Goal: Task Accomplishment & Management: Complete application form

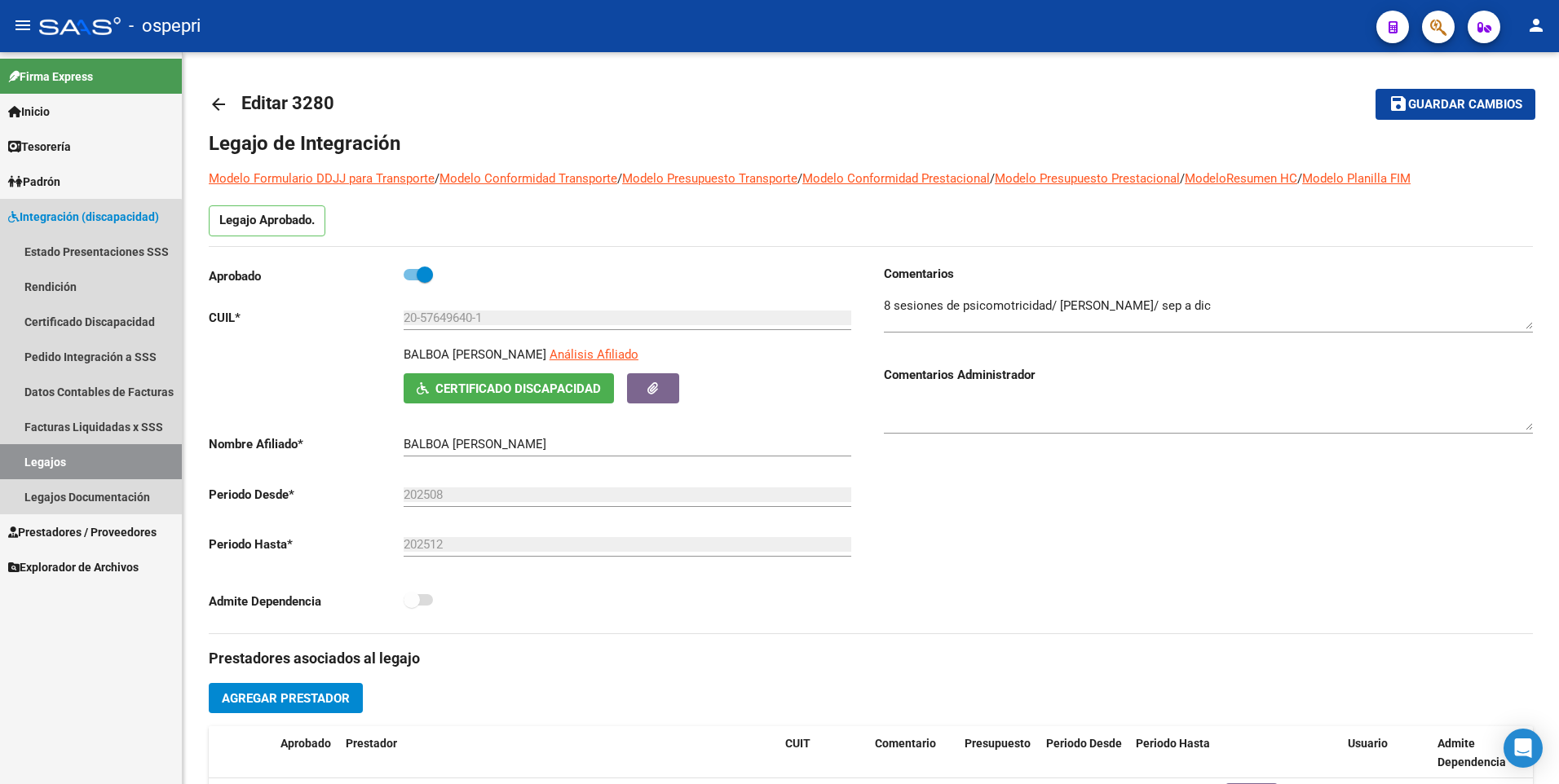
click at [77, 461] on link "Legajos" at bounding box center [91, 461] width 182 height 35
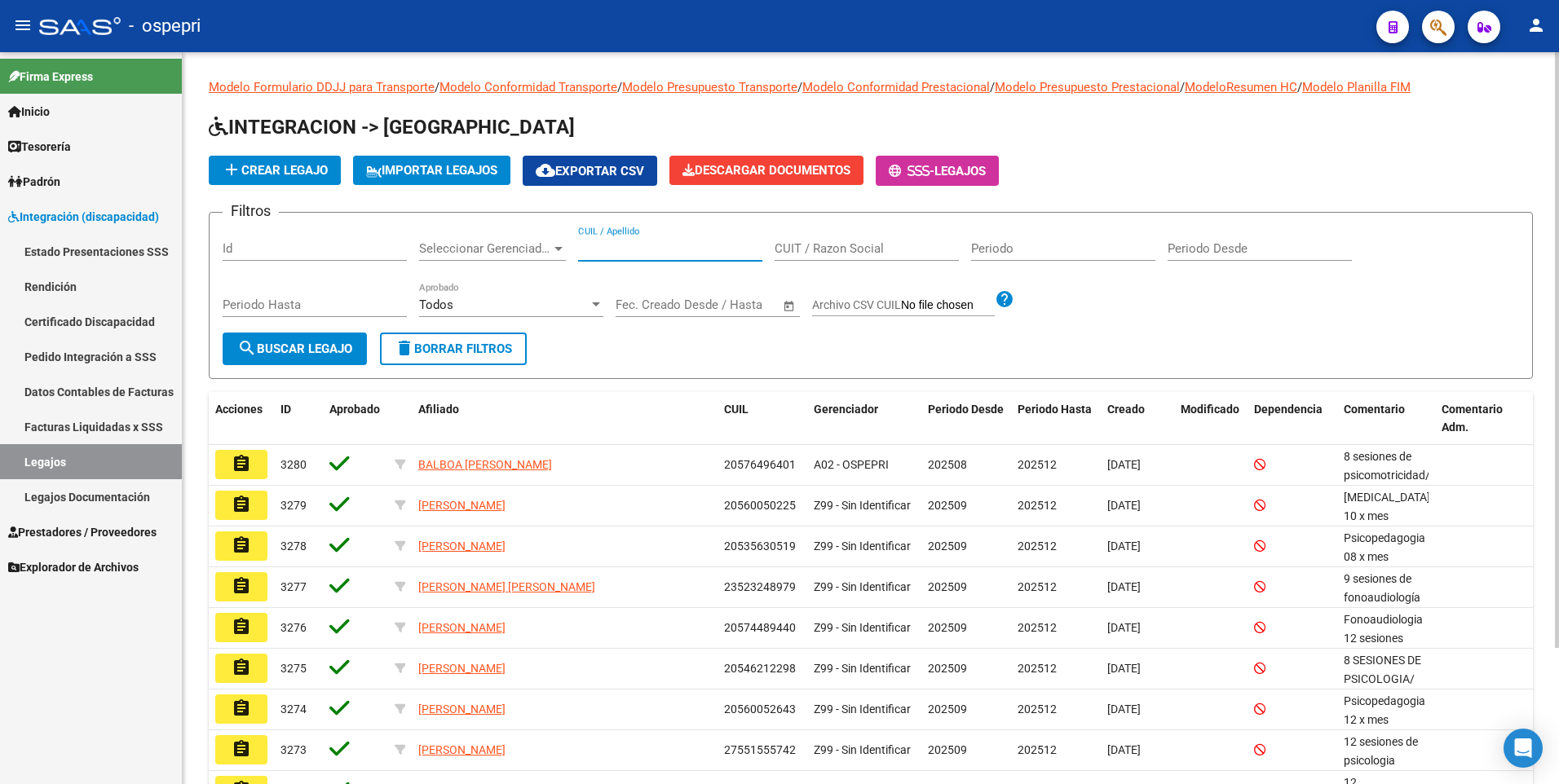
click at [683, 250] on input "CUIL / Apellido" at bounding box center [670, 248] width 184 height 14
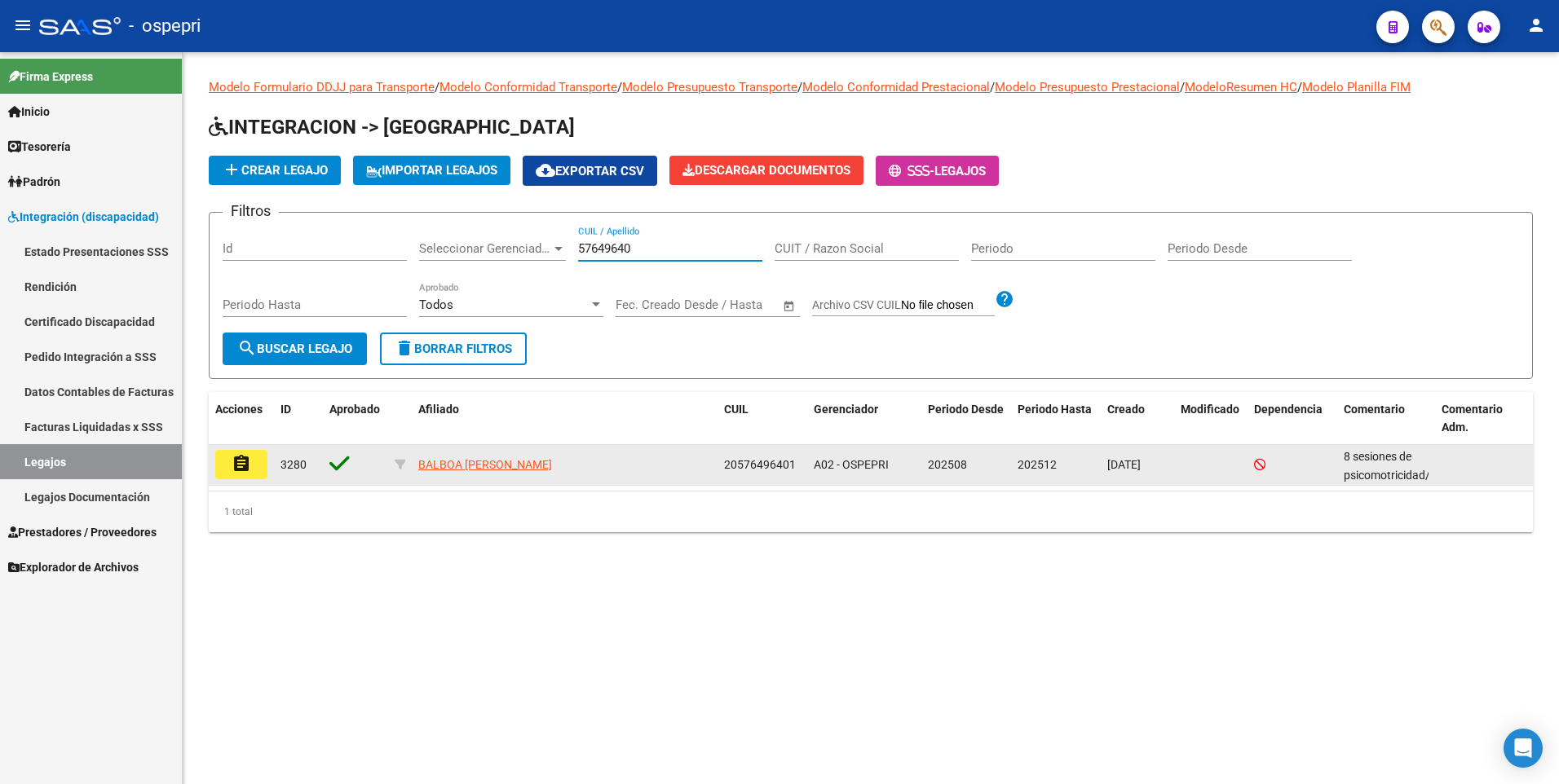
type input "57649640"
click at [244, 461] on mat-icon "assignment" at bounding box center [241, 463] width 20 height 20
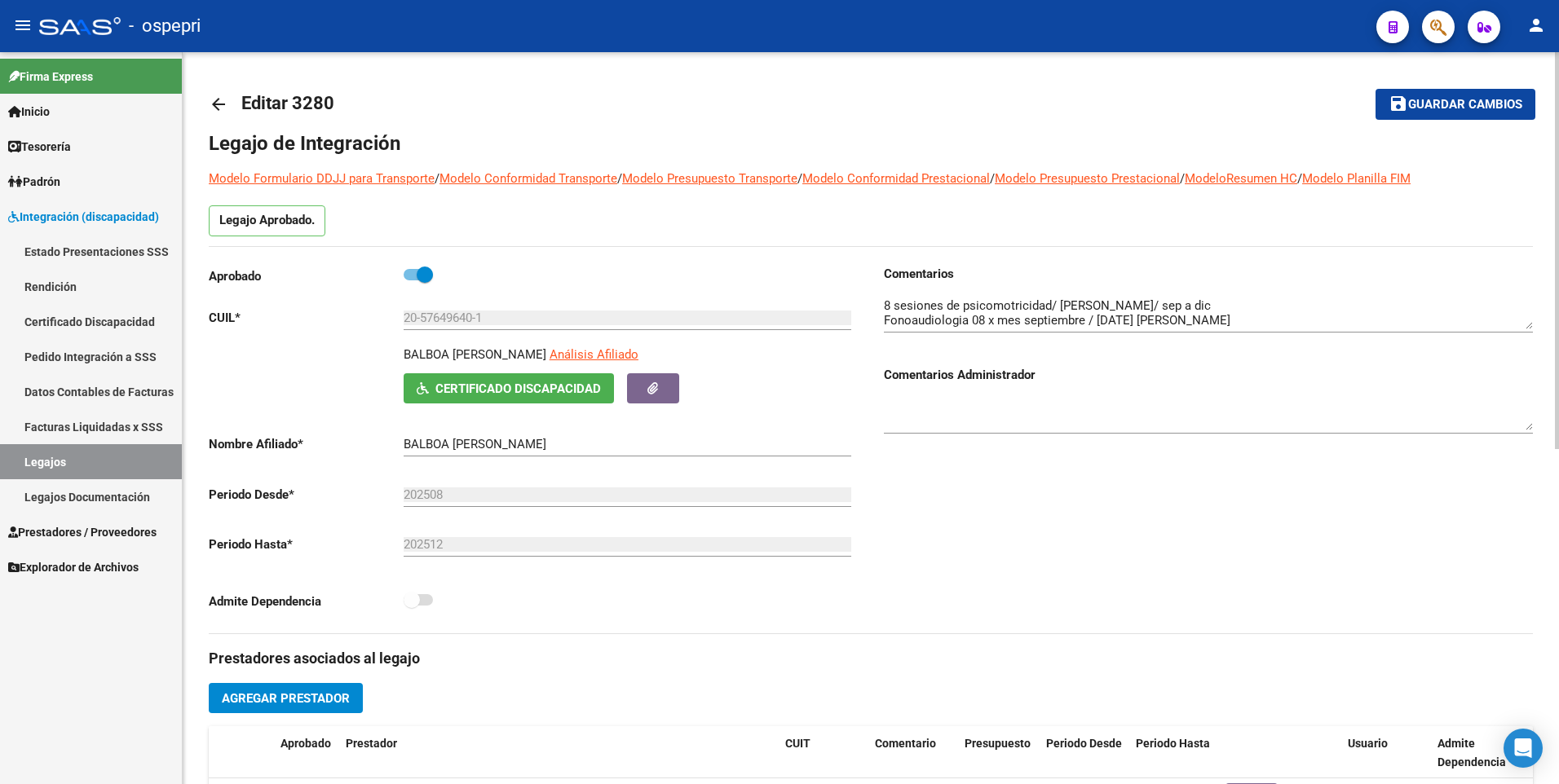
click at [1331, 316] on textarea at bounding box center [1208, 313] width 649 height 32
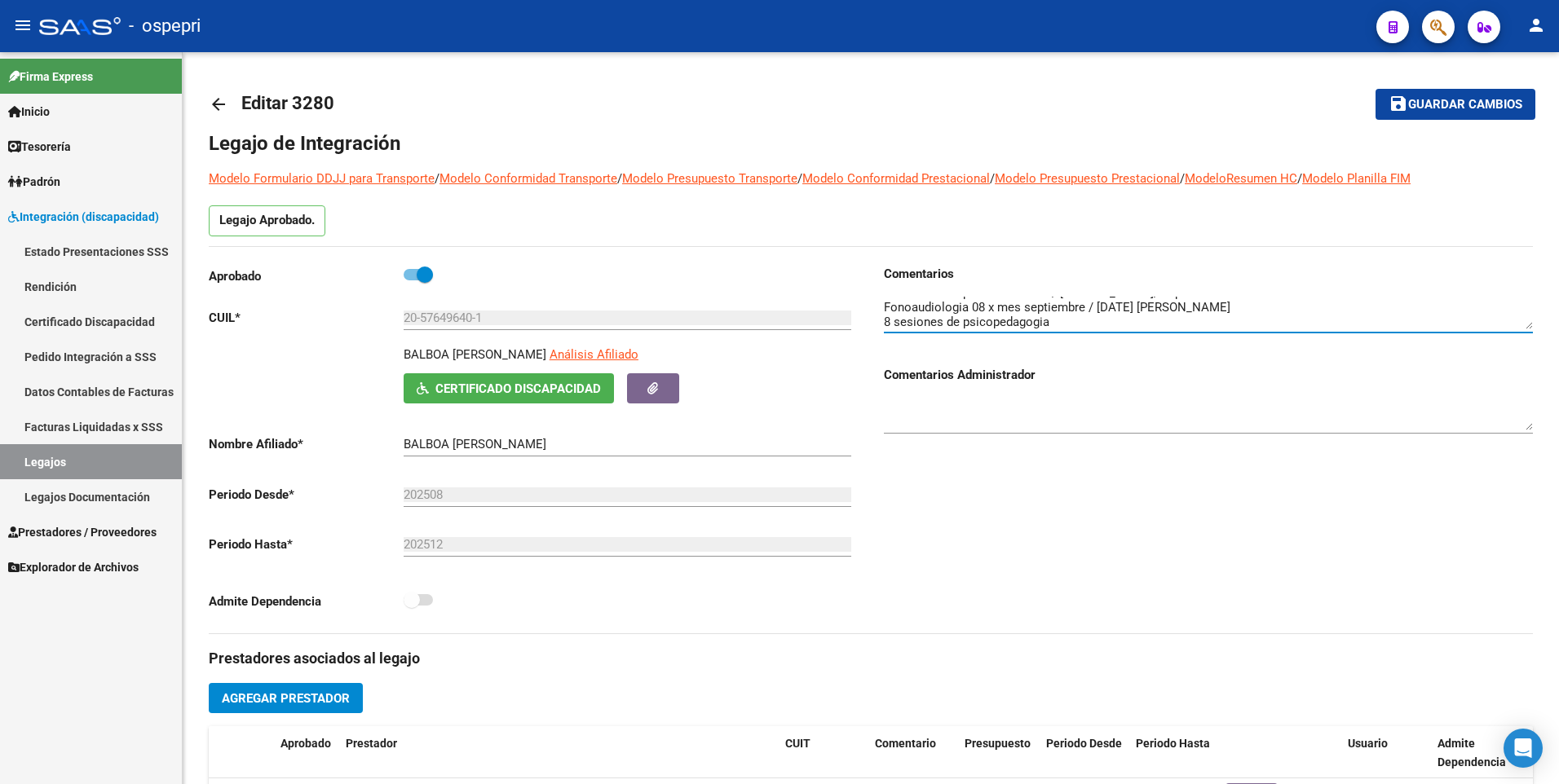
type textarea "8 sesiones de psicomotricidad/ [PERSON_NAME]/ sep a dic Fonoaudiologia 08 x mes…"
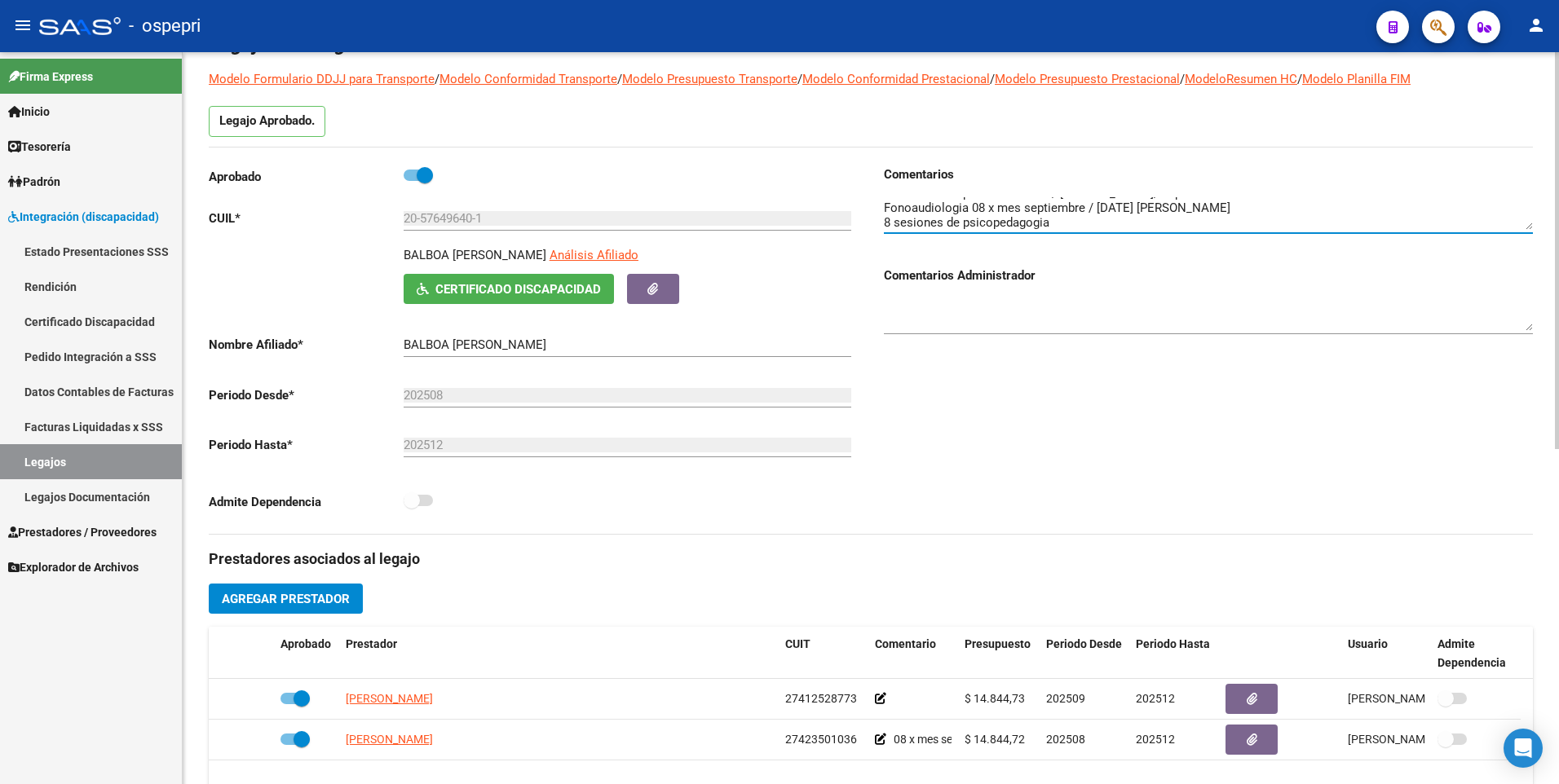
scroll to position [326, 0]
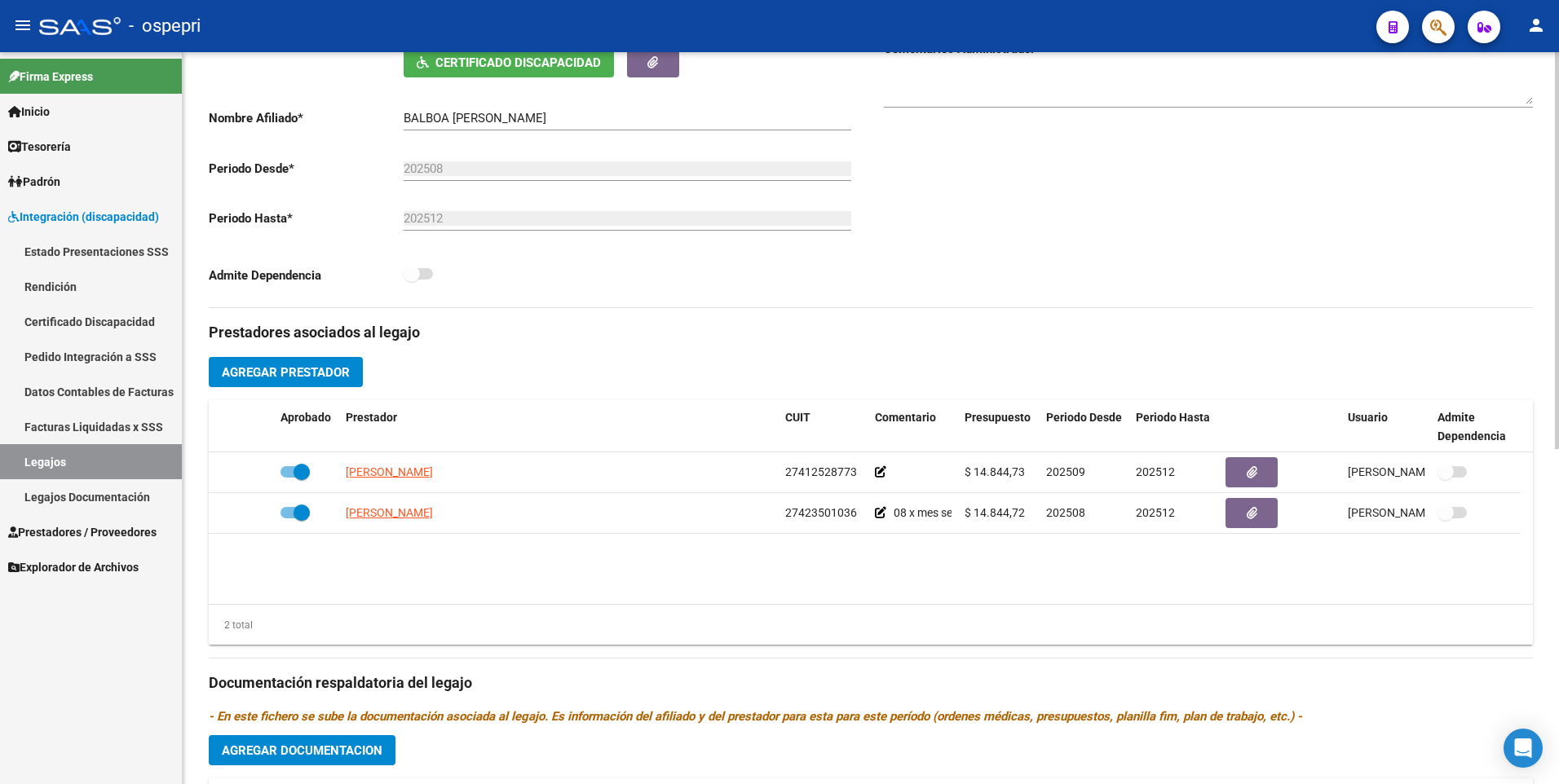
click at [324, 374] on span "Agregar Prestador" at bounding box center [285, 372] width 128 height 14
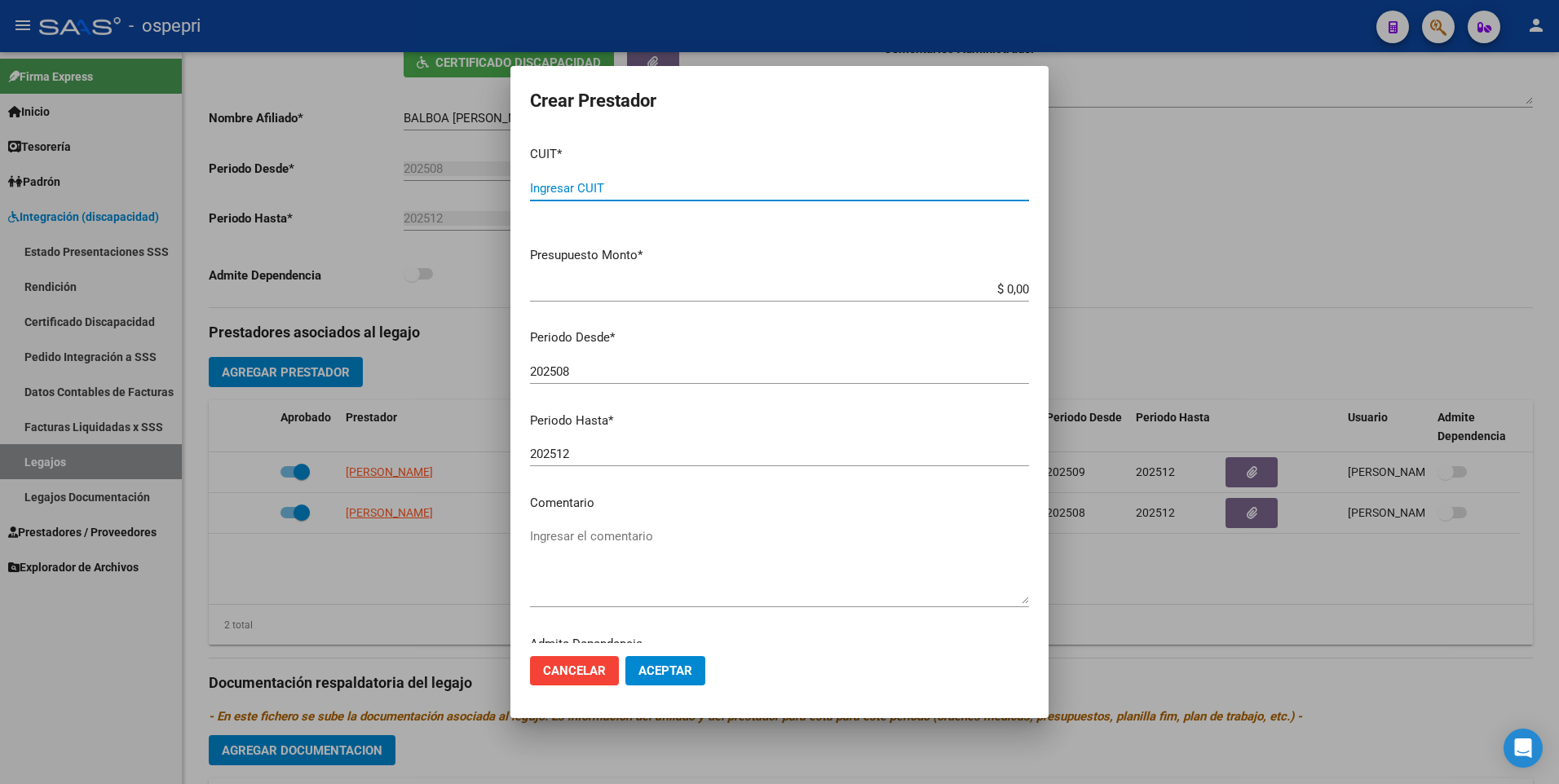
paste input "27-41642158-2"
type input "27-41642158-2"
click at [622, 370] on input "202508" at bounding box center [779, 371] width 499 height 14
type input "202509"
drag, startPoint x: 1070, startPoint y: 289, endPoint x: 1324, endPoint y: 289, distance: 254.0
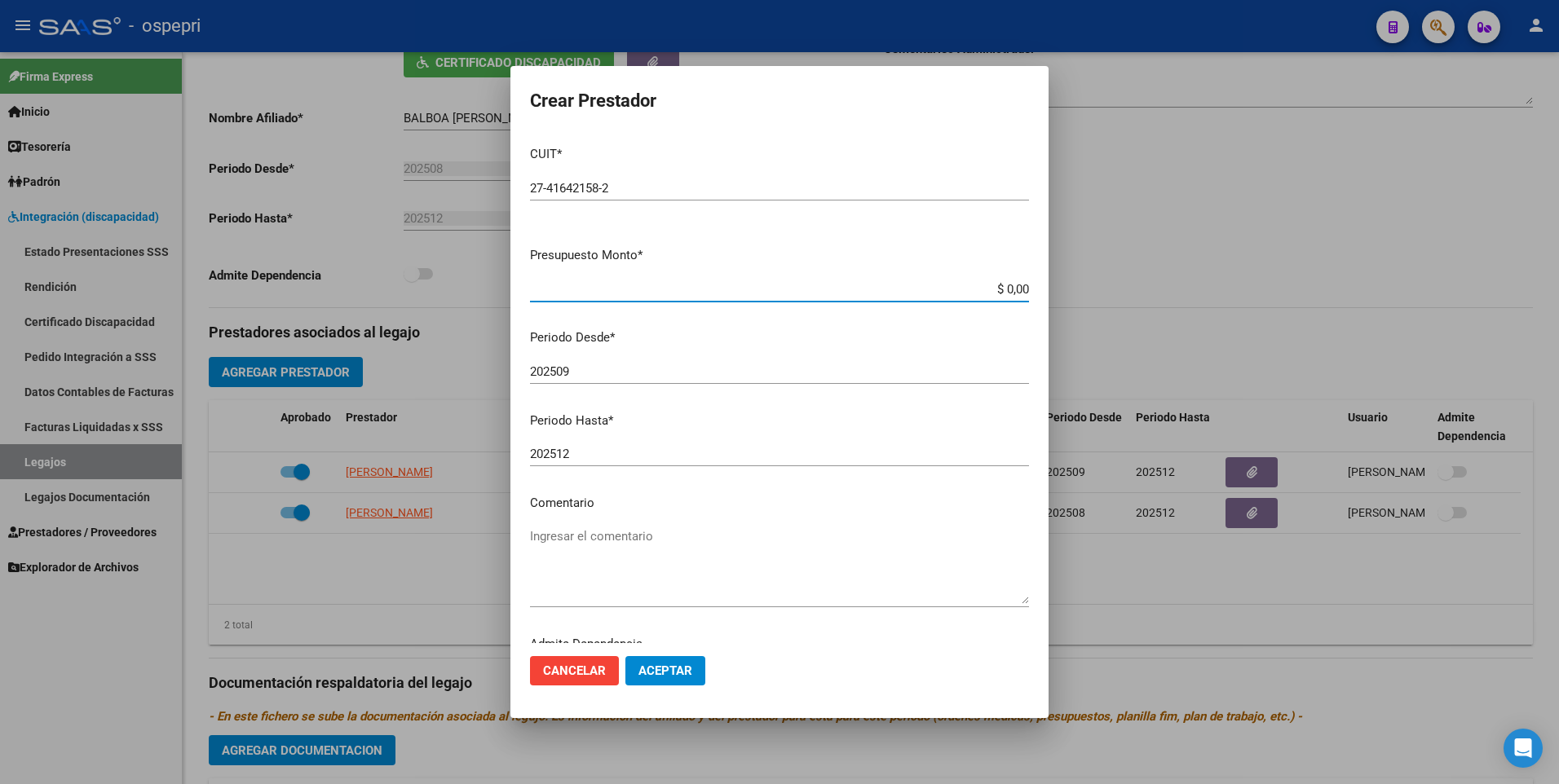
click at [1324, 289] on div "Crear Prestador CUIT * 27-41642158-2 Ingresar CUIT ARCA Padrón Presupuesto Mont…" at bounding box center [779, 392] width 1559 height 784
type input "$ 14.844,73"
click at [679, 669] on span "Aceptar" at bounding box center [665, 670] width 54 height 14
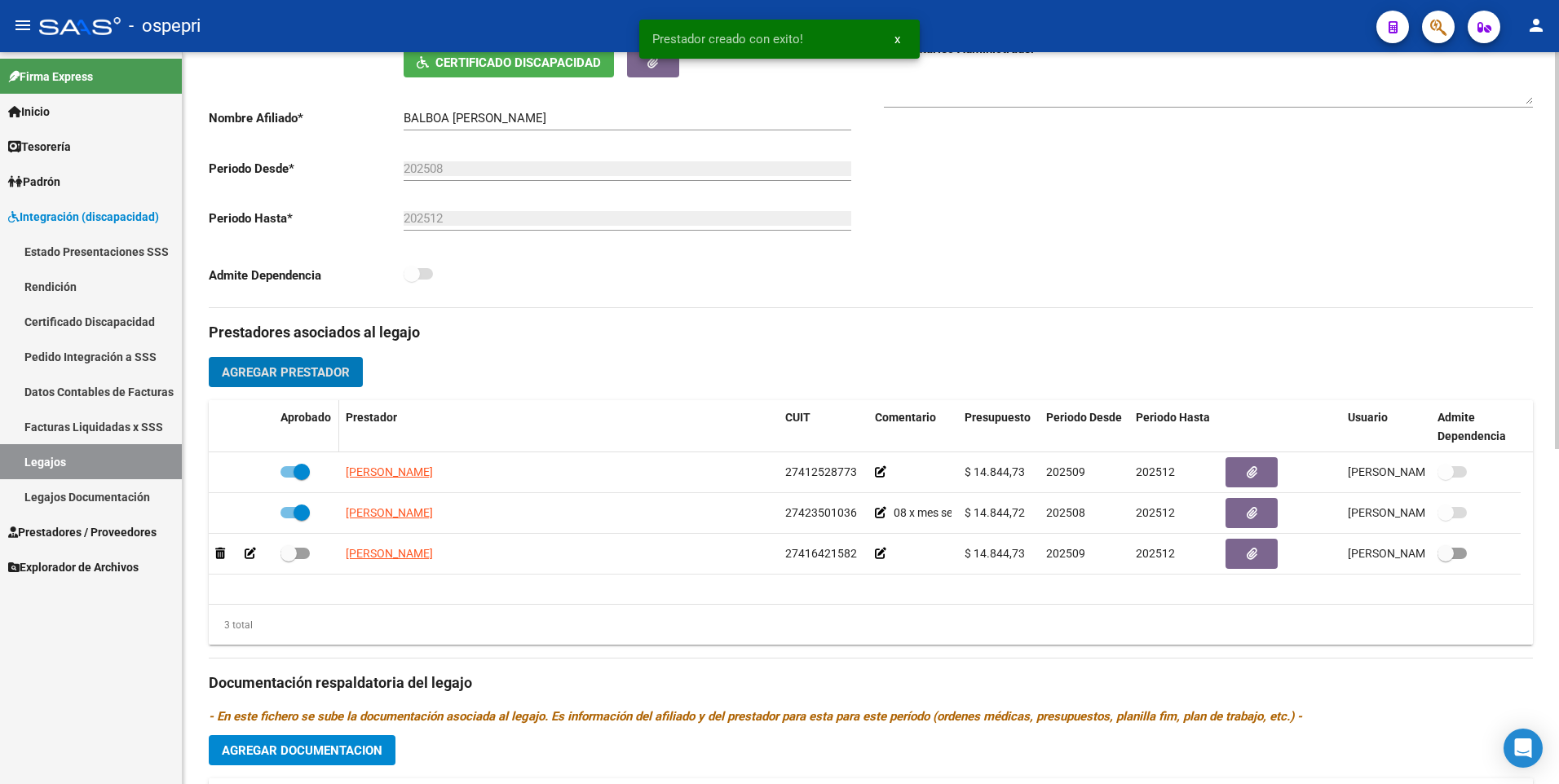
drag, startPoint x: 297, startPoint y: 547, endPoint x: 336, endPoint y: 422, distance: 130.9
click at [298, 545] on label at bounding box center [295, 553] width 29 height 20
click at [289, 559] on input "checkbox" at bounding box center [288, 559] width 1 height 1
checkbox input "true"
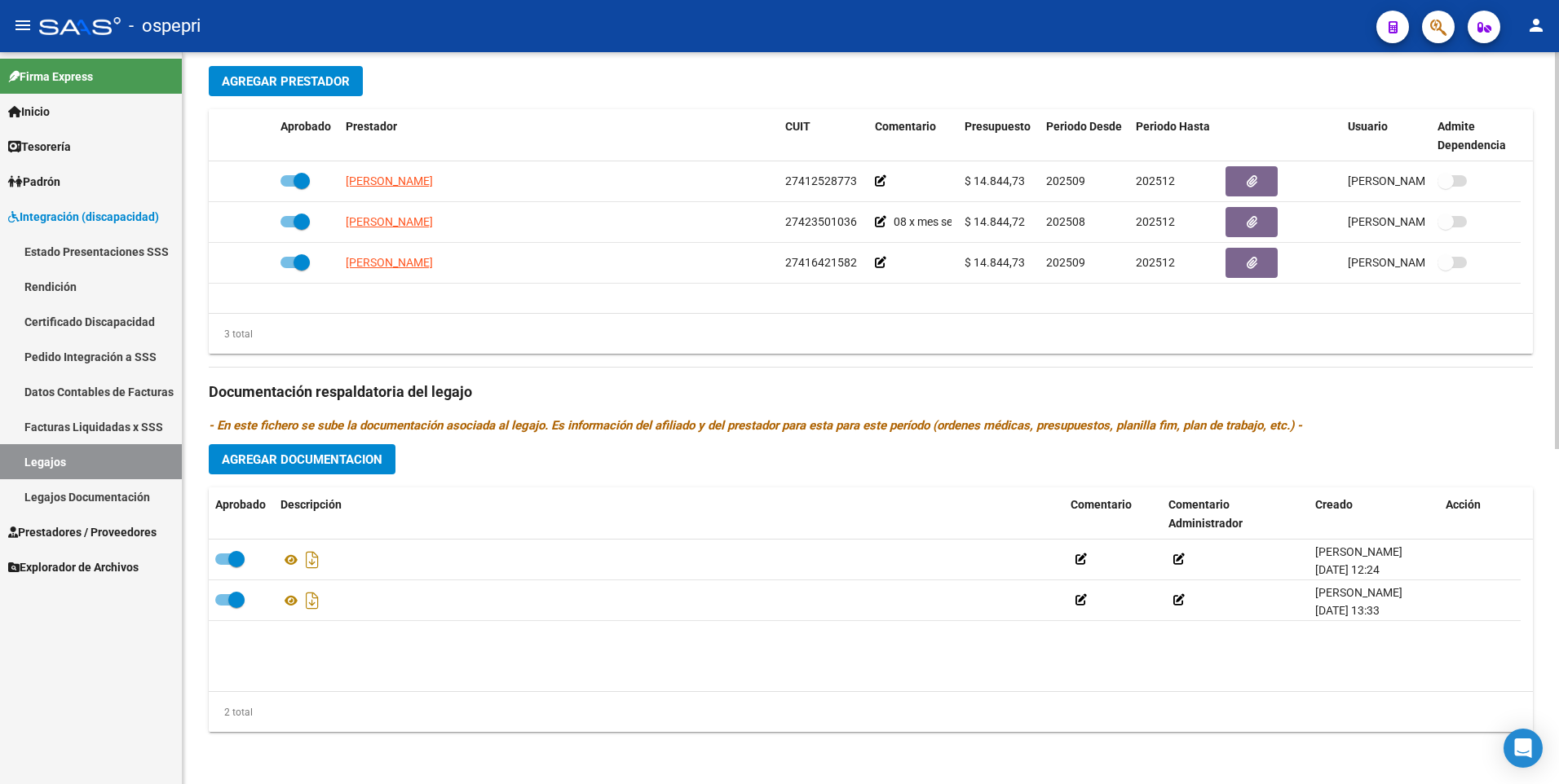
scroll to position [128, 0]
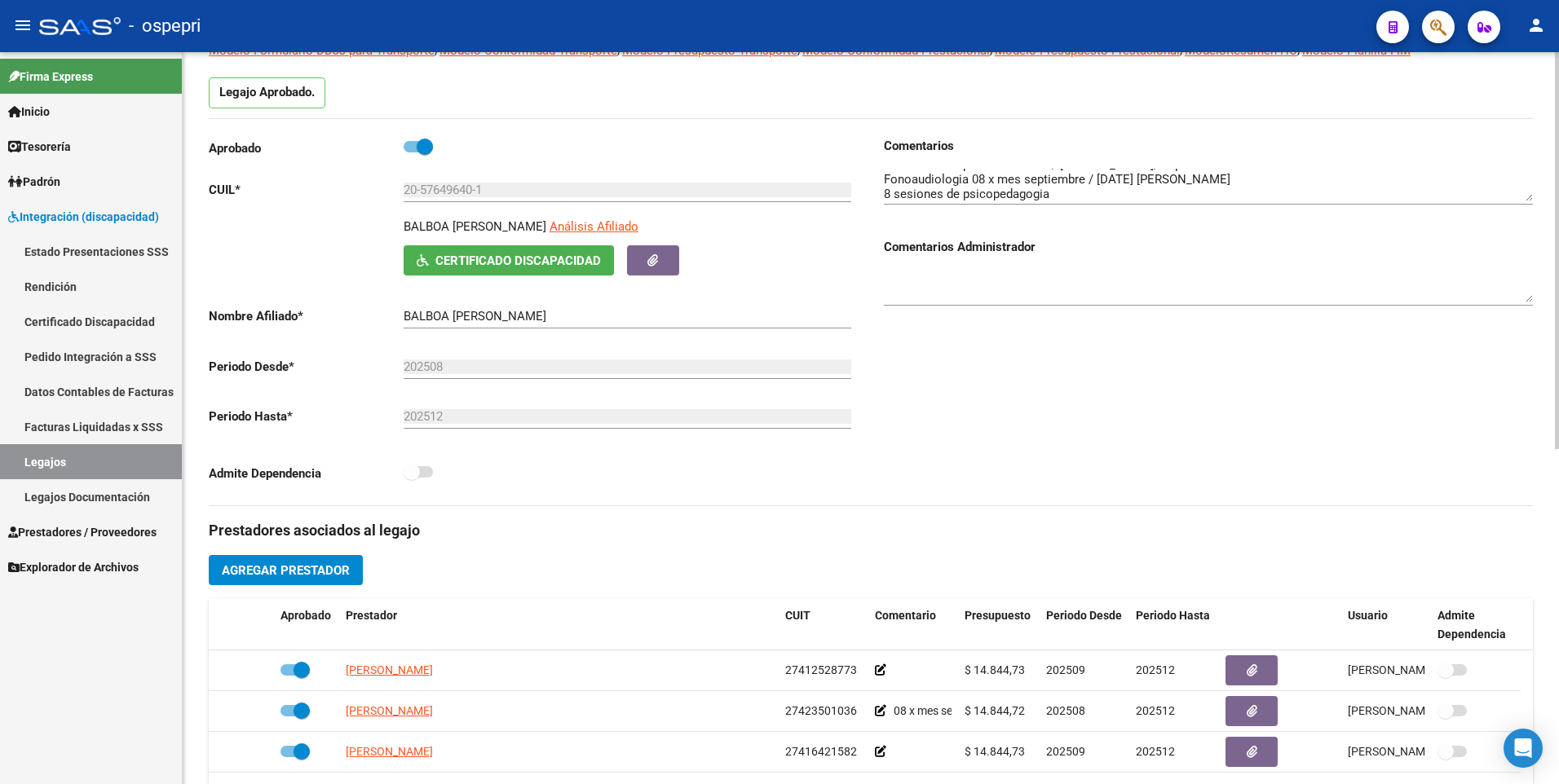
click at [1109, 193] on textarea at bounding box center [1208, 185] width 649 height 32
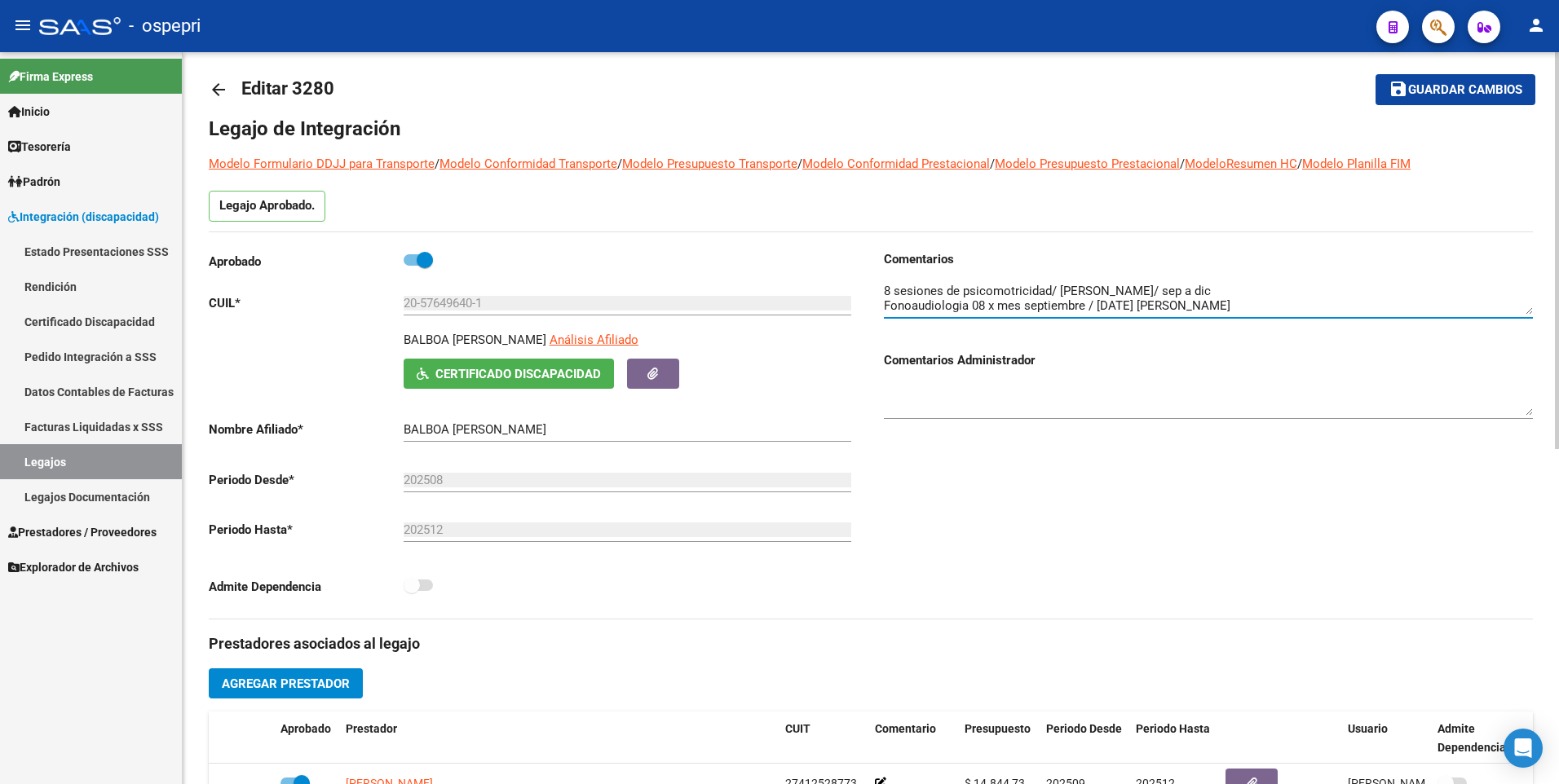
scroll to position [0, 0]
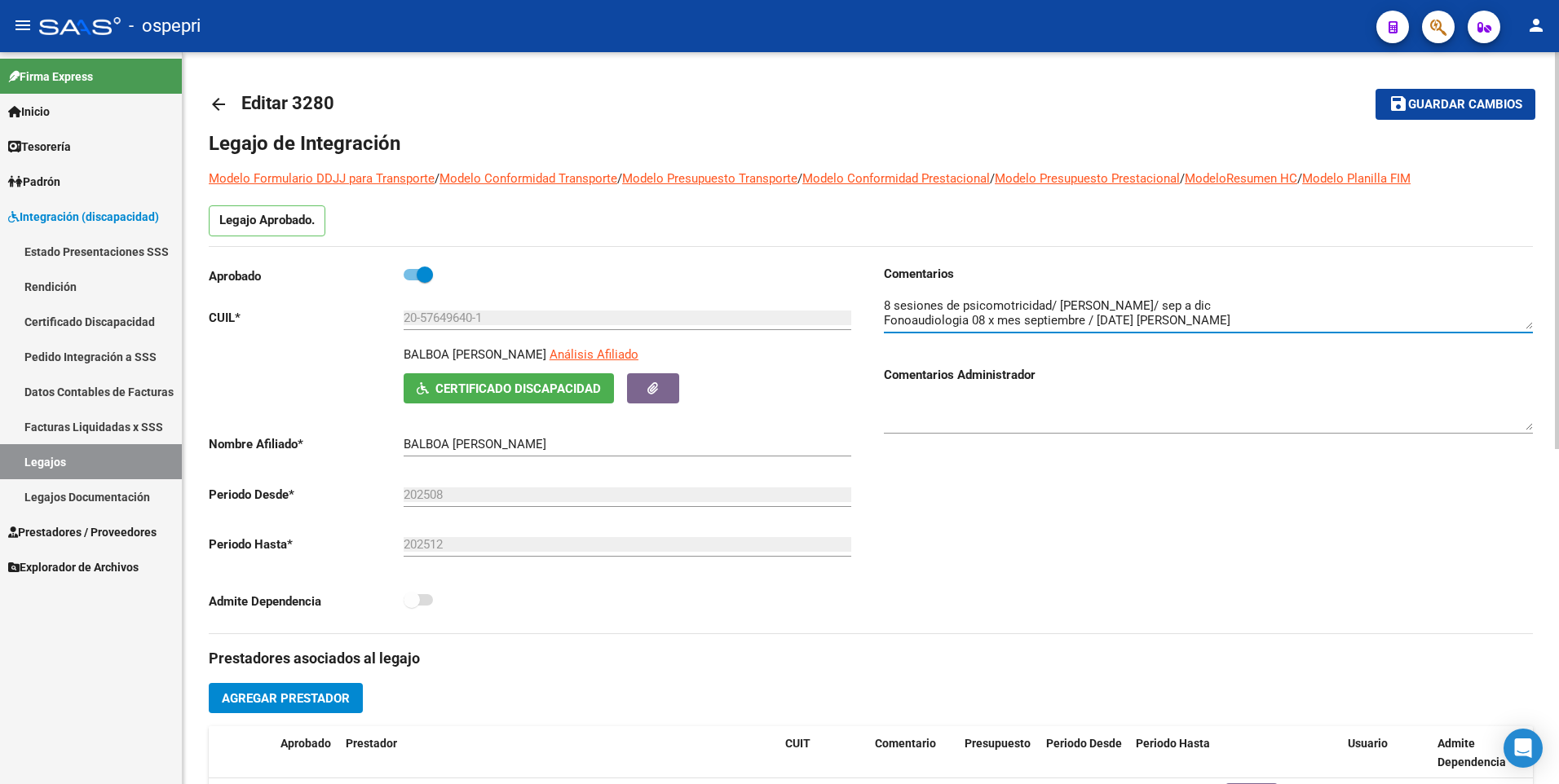
type textarea "8 sesiones de psicomotricidad/ [PERSON_NAME]/ sep a dic Fonoaudiologia 08 x mes…"
click at [1419, 116] on button "save Guardar cambios" at bounding box center [1455, 103] width 160 height 30
drag, startPoint x: 511, startPoint y: 317, endPoint x: 359, endPoint y: 322, distance: 152.1
click at [359, 322] on app-form-text-field "CUIL * 20-57649640-1 Ingresar CUIL" at bounding box center [530, 318] width 642 height 14
click at [1250, 384] on div at bounding box center [1208, 409] width 649 height 49
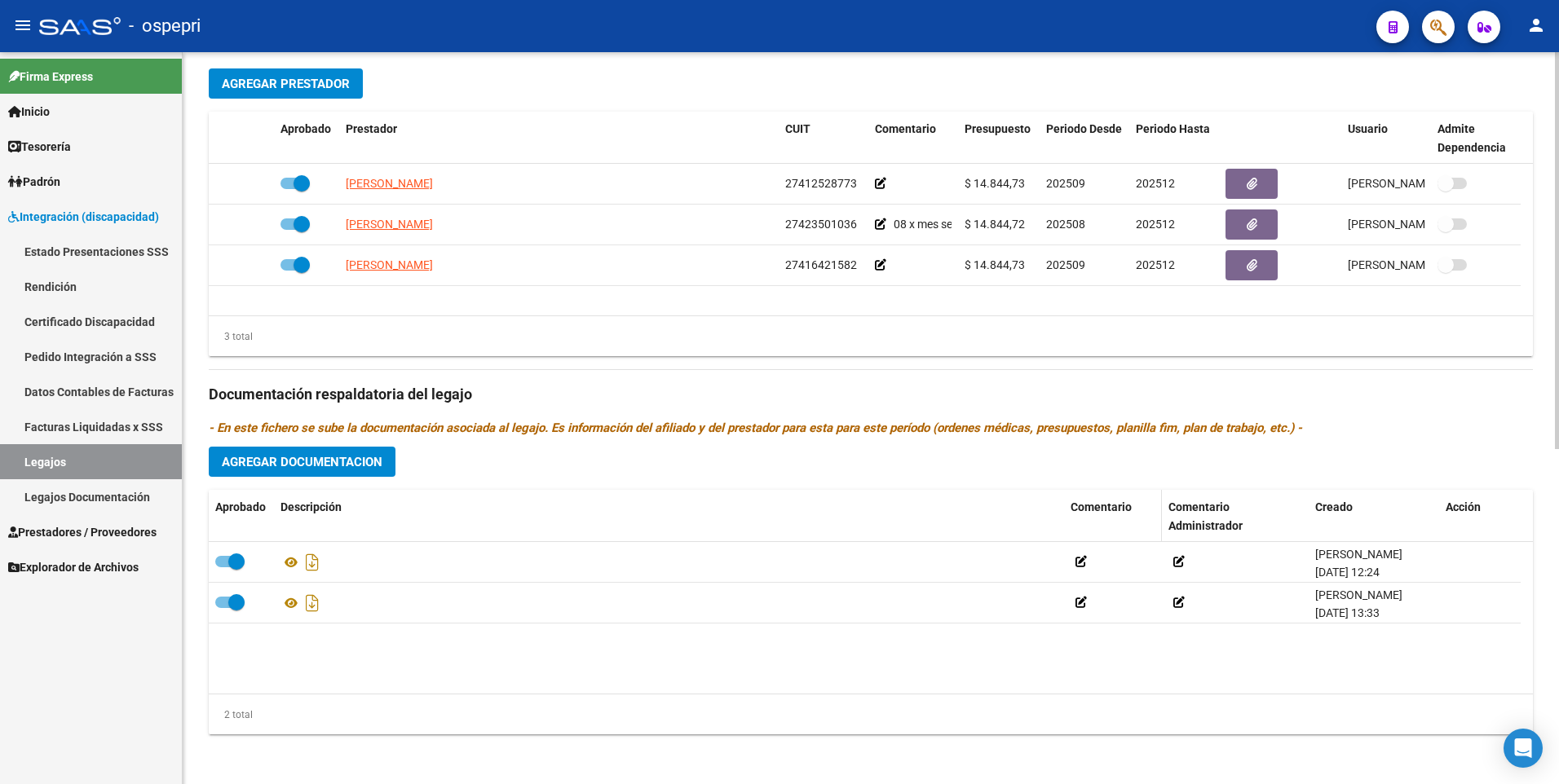
scroll to position [617, 0]
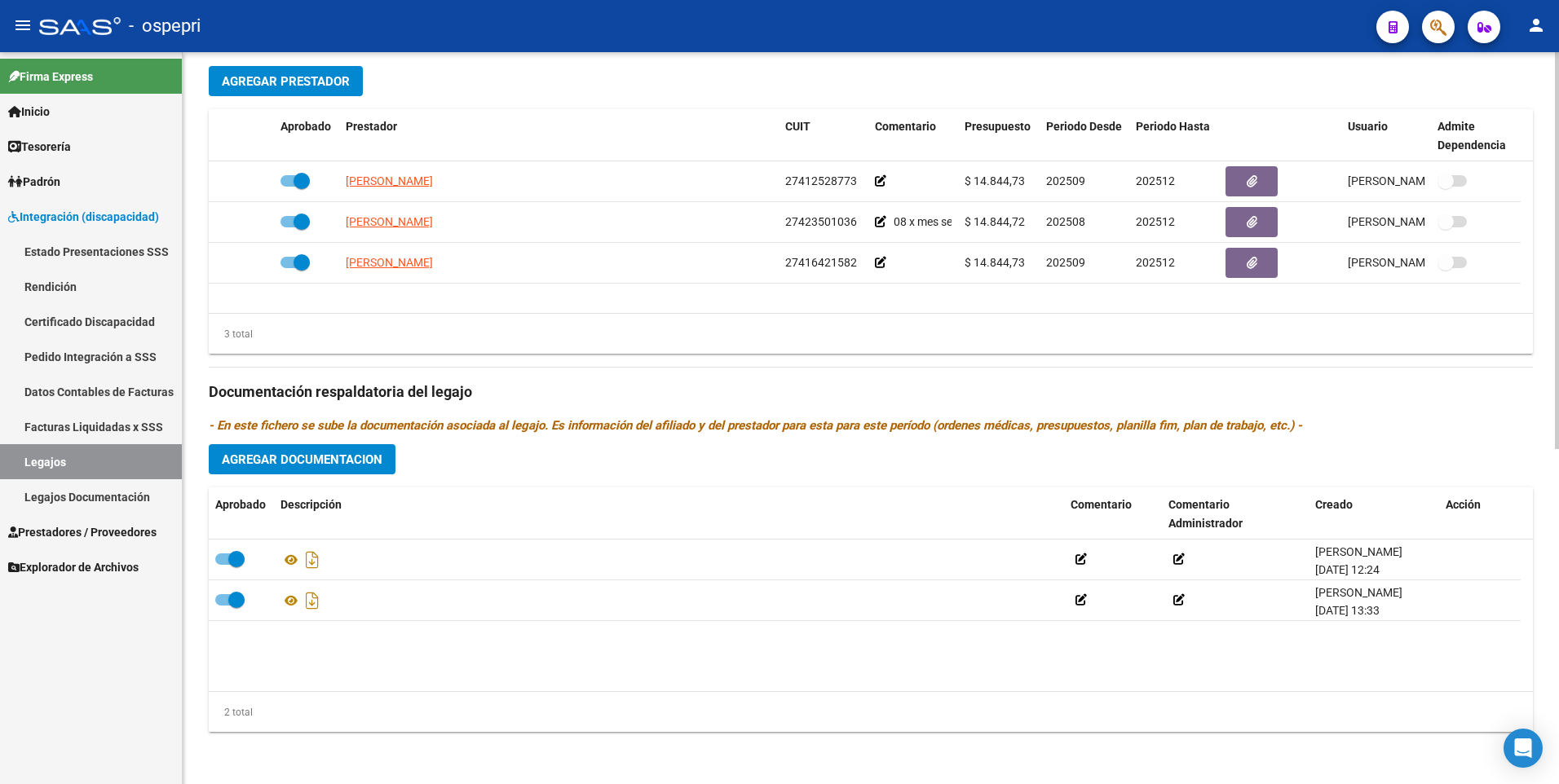
click at [355, 464] on span "Agregar Documentacion" at bounding box center [301, 459] width 161 height 14
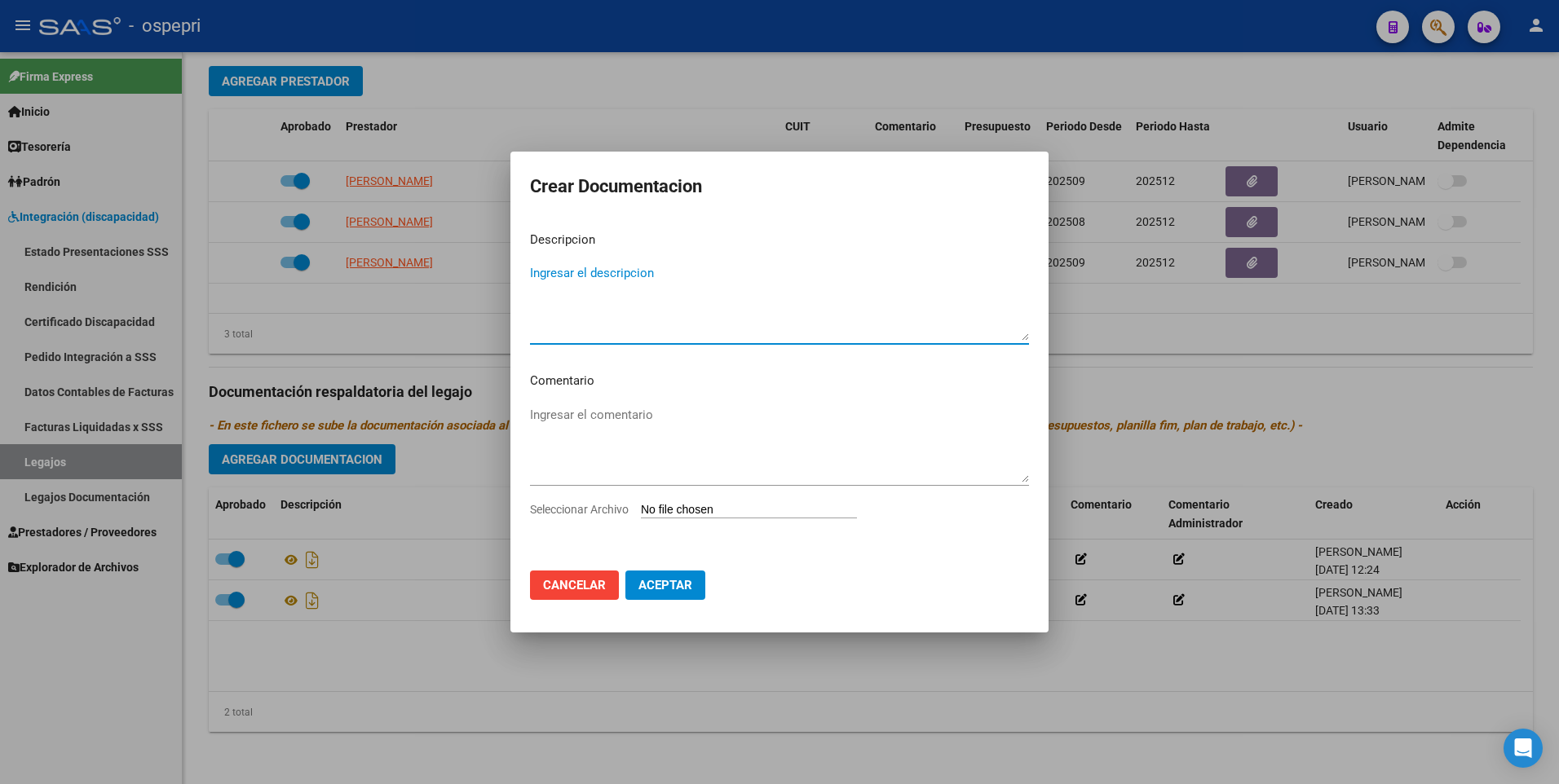
click at [691, 513] on input "Seleccionar Archivo" at bounding box center [749, 511] width 216 height 15
type input "C:\fakepath\20576496401.pdf"
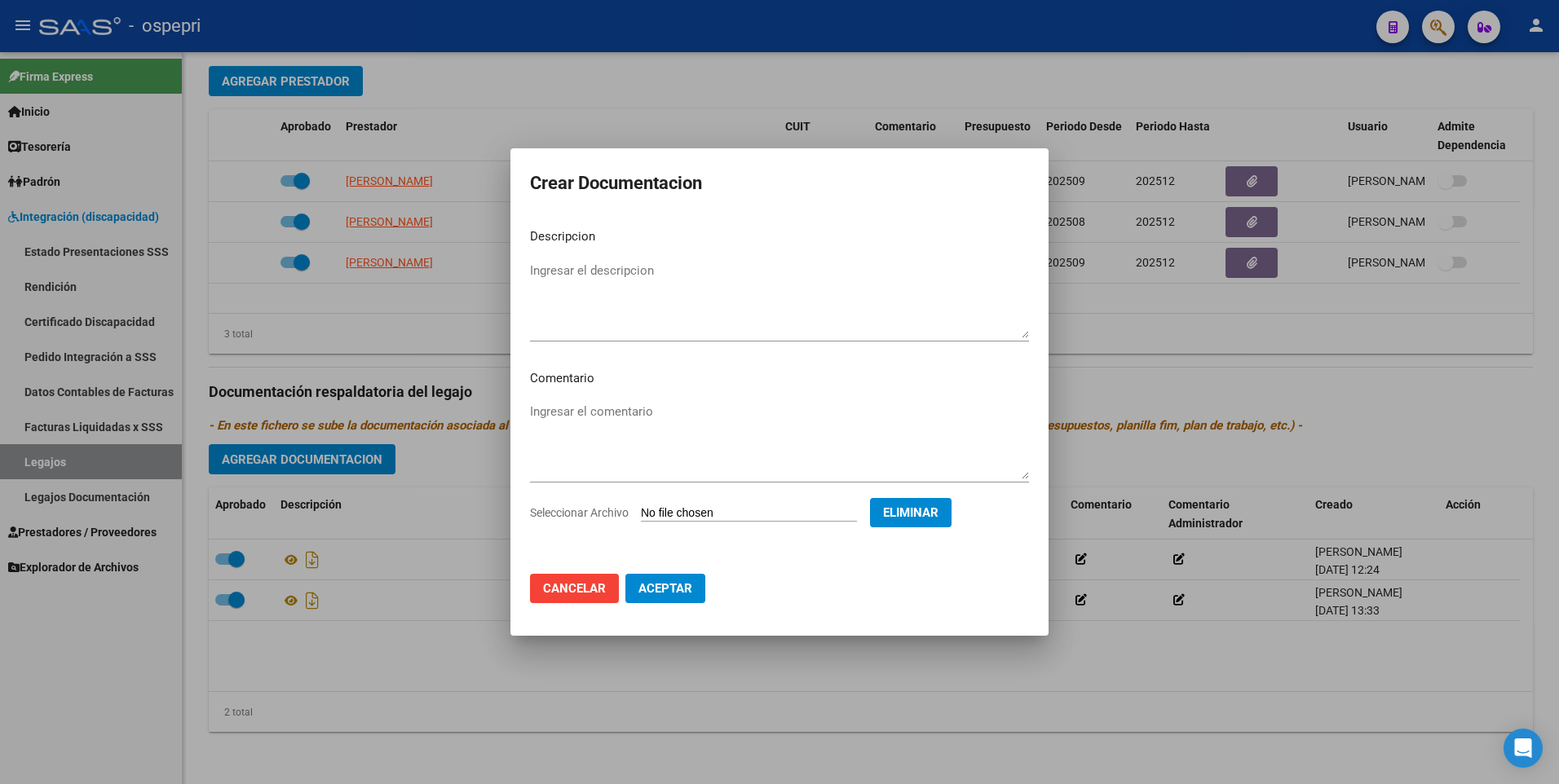
click at [668, 592] on span "Aceptar" at bounding box center [665, 588] width 54 height 14
checkbox input "false"
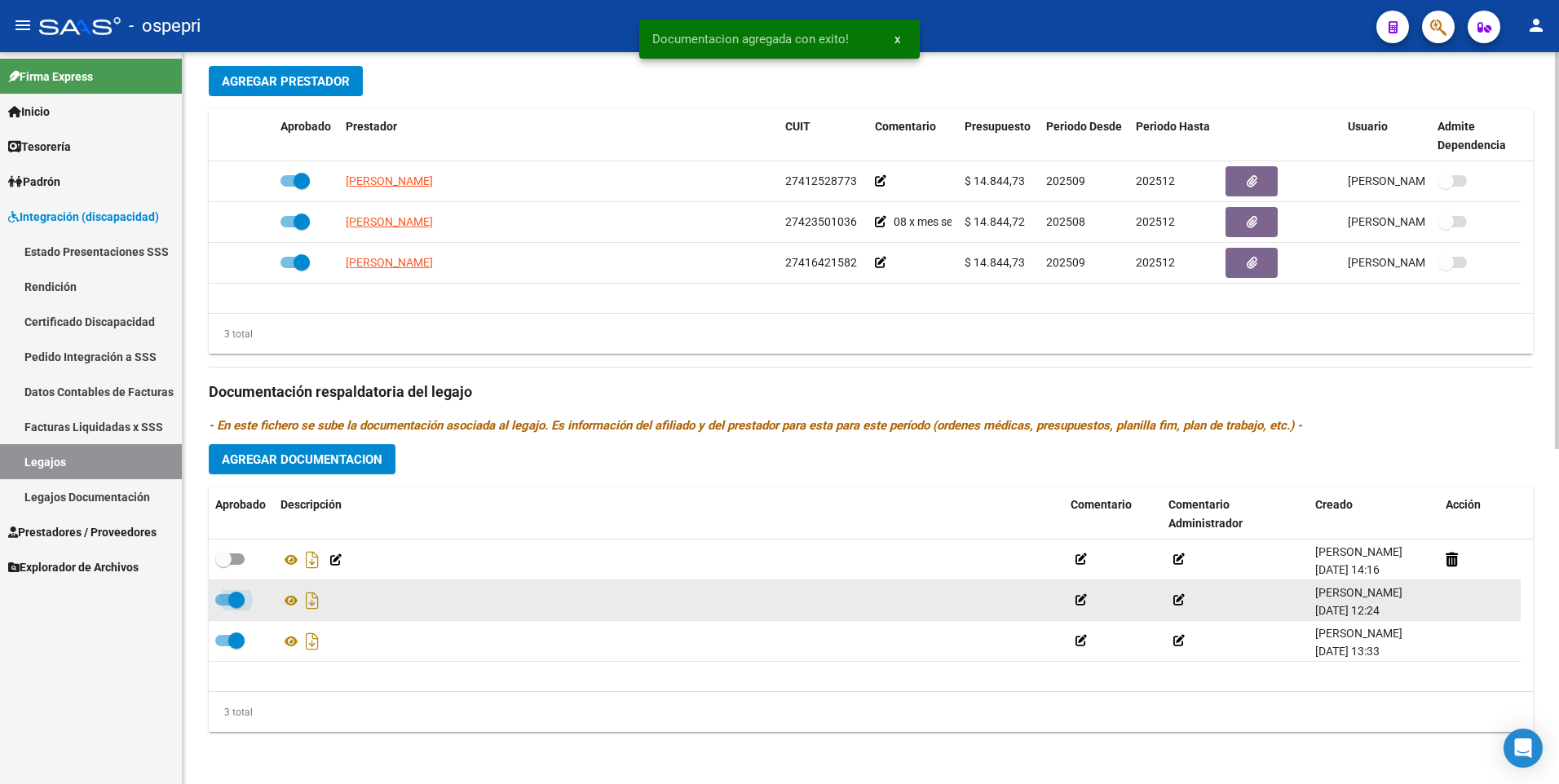
click at [221, 598] on span at bounding box center [230, 599] width 29 height 11
click at [222, 605] on input "checkbox" at bounding box center [222, 605] width 1 height 1
checkbox input "false"
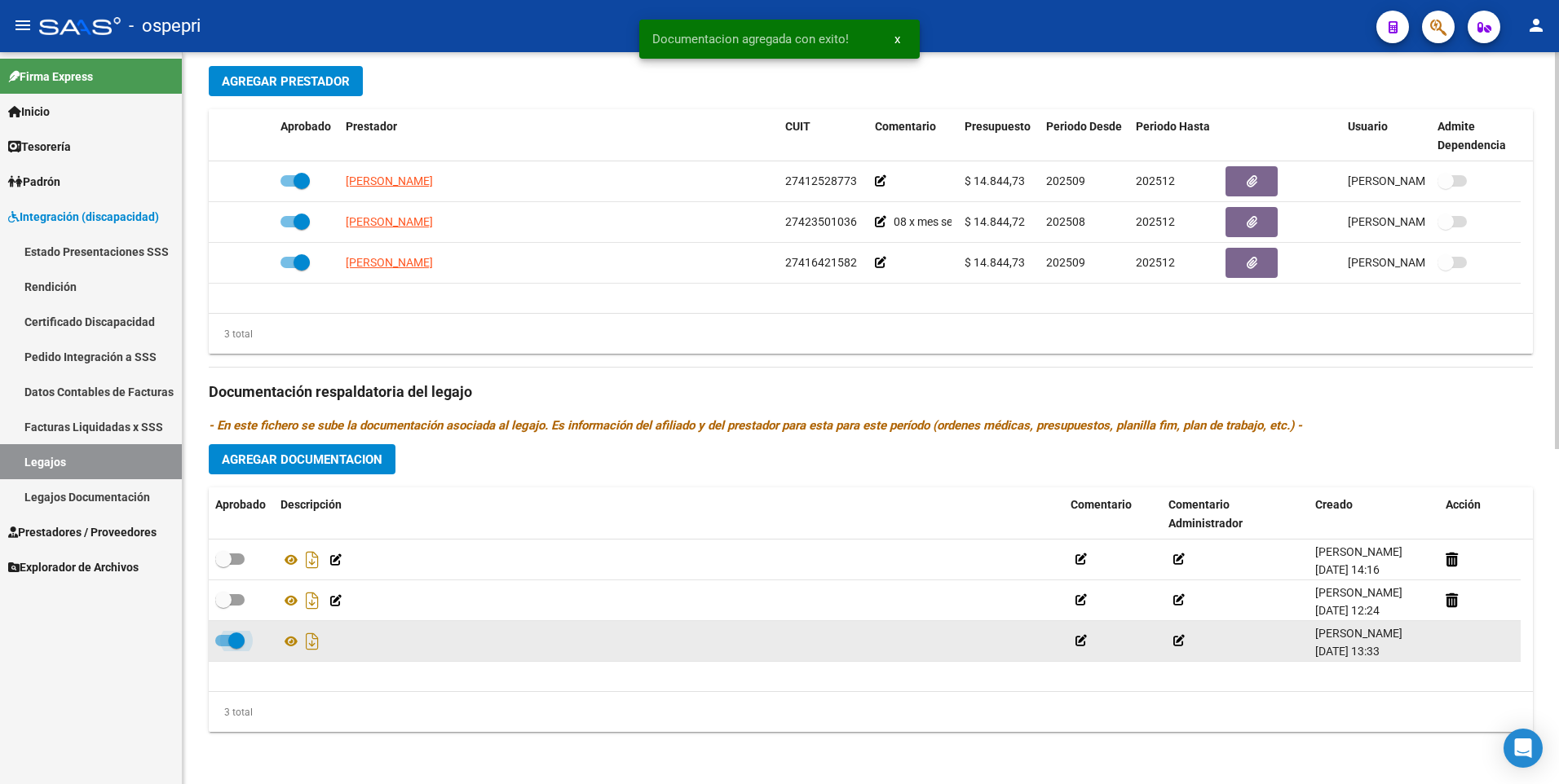
click at [226, 636] on span at bounding box center [230, 640] width 29 height 11
click at [223, 646] on input "checkbox" at bounding box center [222, 646] width 1 height 1
checkbox input "false"
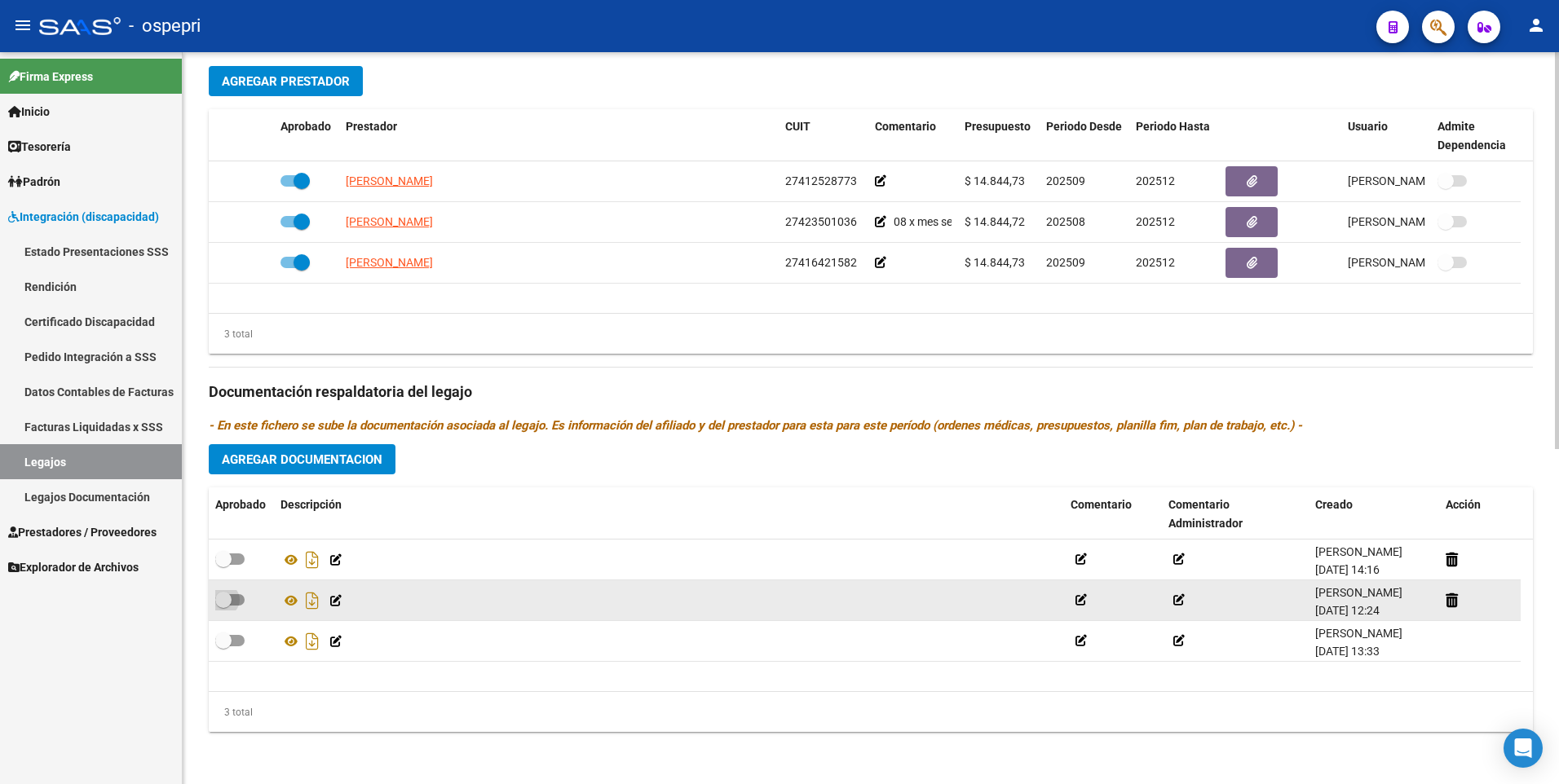
click at [239, 596] on span at bounding box center [230, 599] width 29 height 11
click at [223, 605] on input "checkbox" at bounding box center [222, 605] width 1 height 1
checkbox input "true"
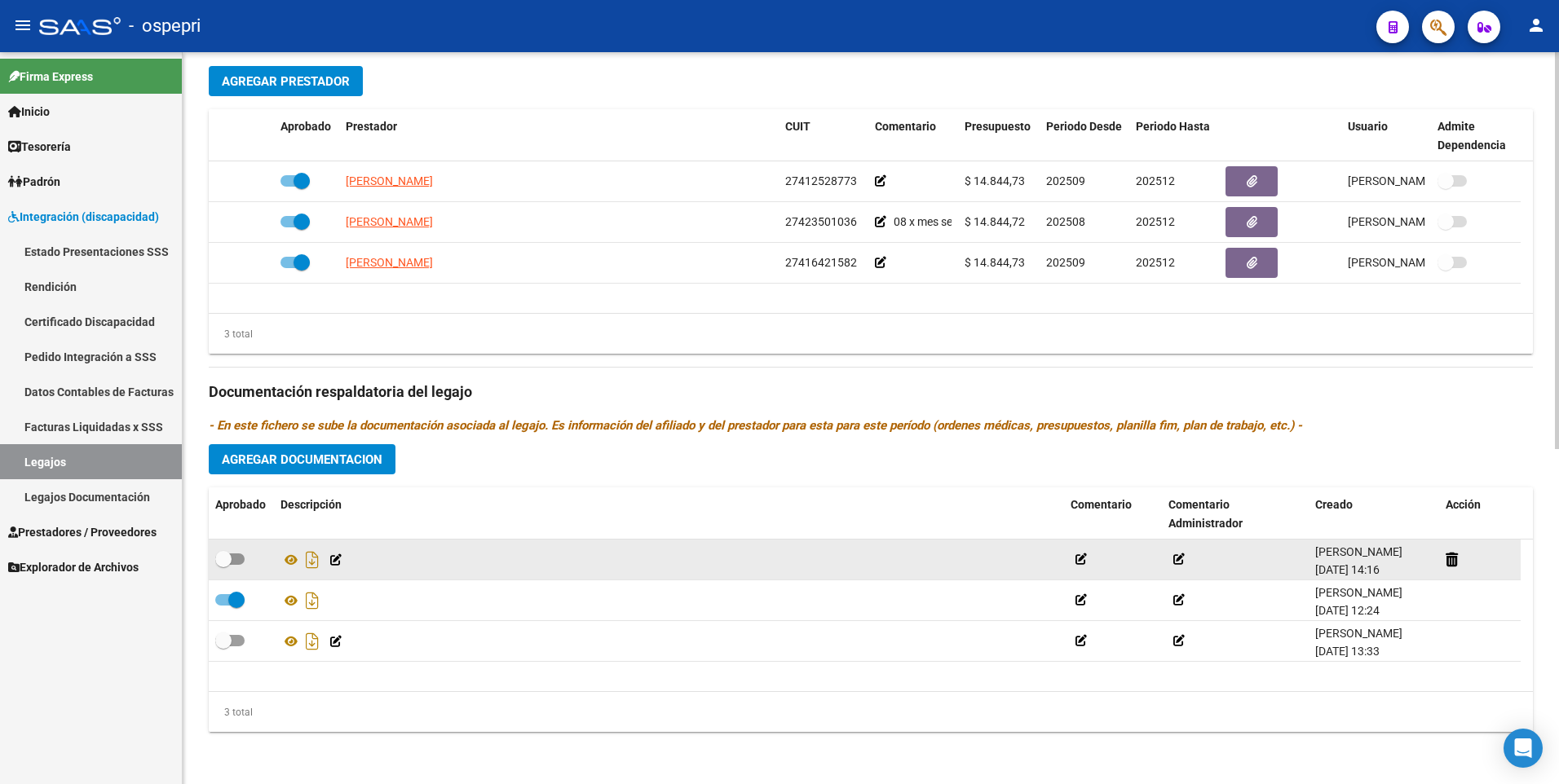
click at [242, 563] on span at bounding box center [230, 558] width 29 height 11
click at [223, 565] on input "checkbox" at bounding box center [222, 565] width 1 height 1
checkbox input "true"
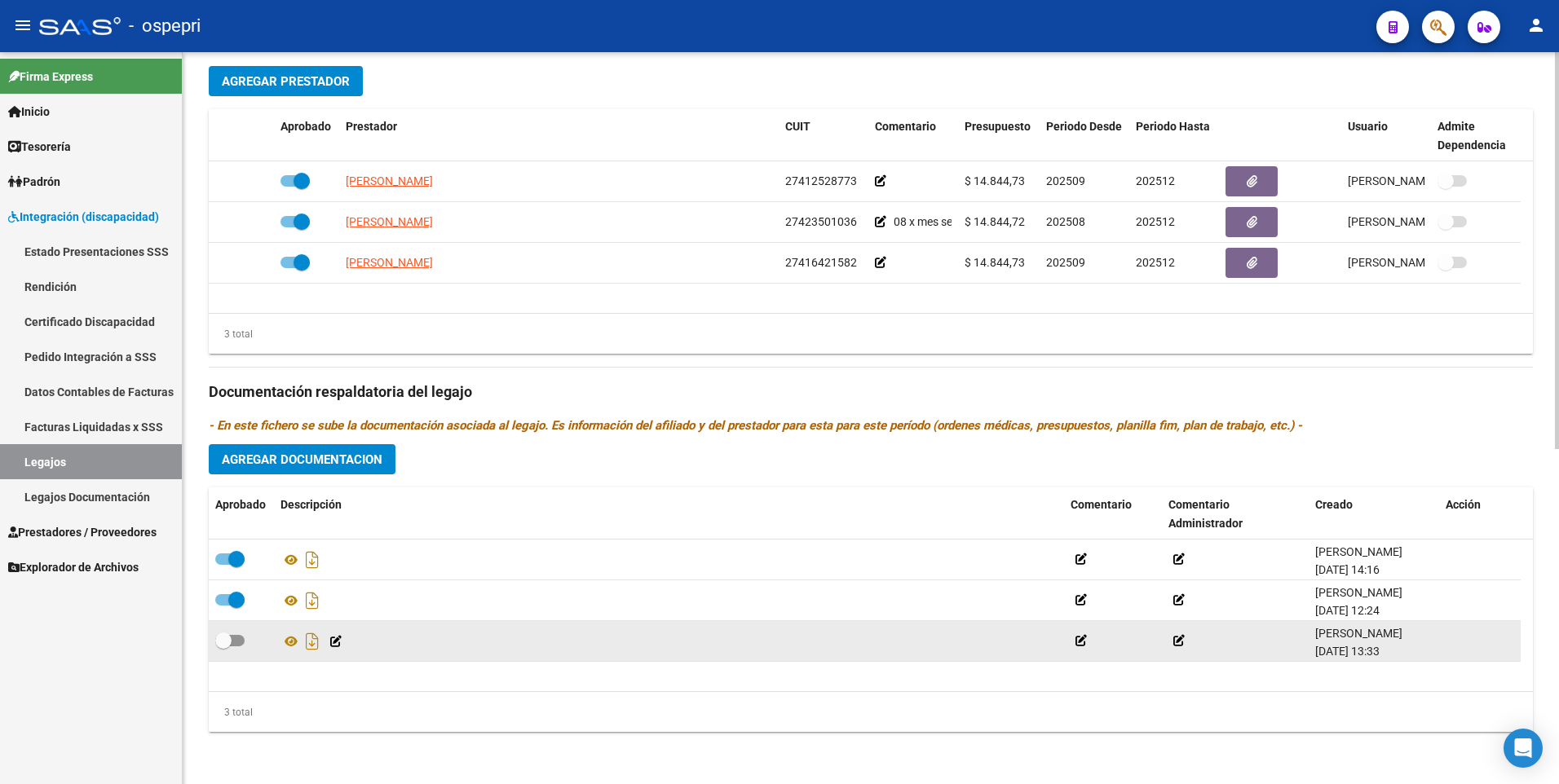
click at [241, 643] on span at bounding box center [230, 640] width 29 height 11
click at [223, 646] on input "checkbox" at bounding box center [222, 646] width 1 height 1
checkbox input "true"
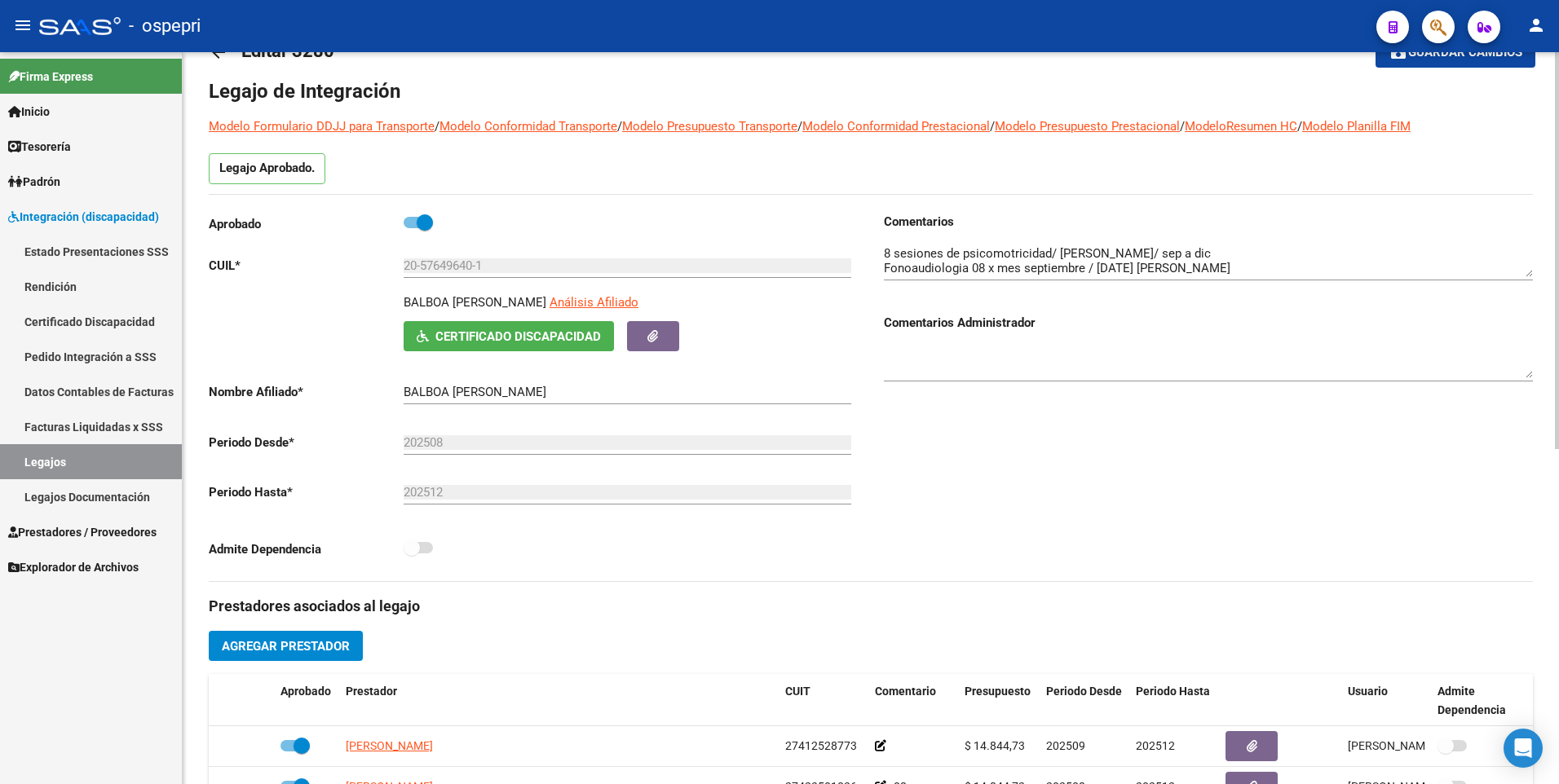
scroll to position [0, 0]
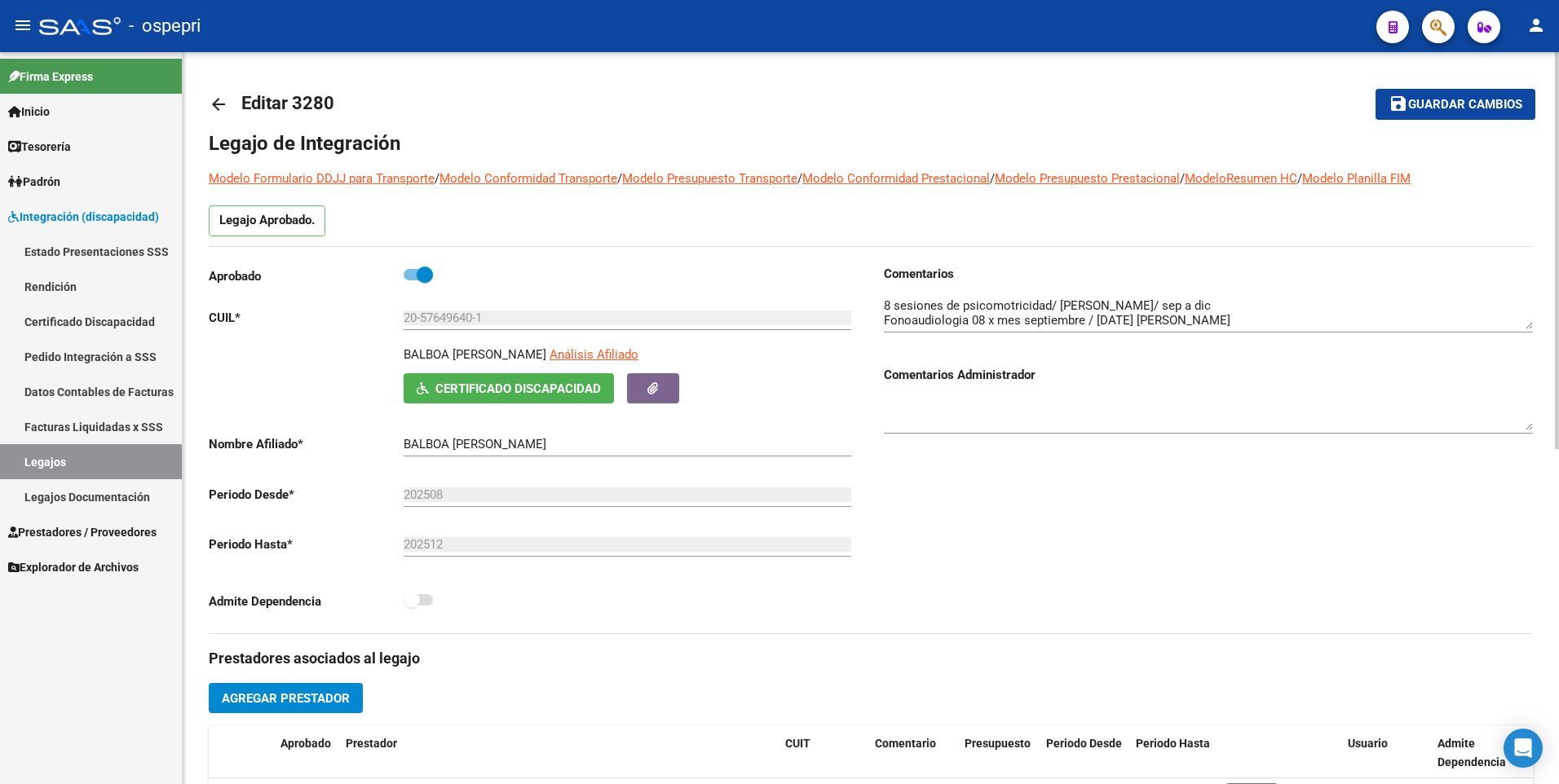
click at [1442, 100] on span "Guardar cambios" at bounding box center [1465, 105] width 114 height 14
